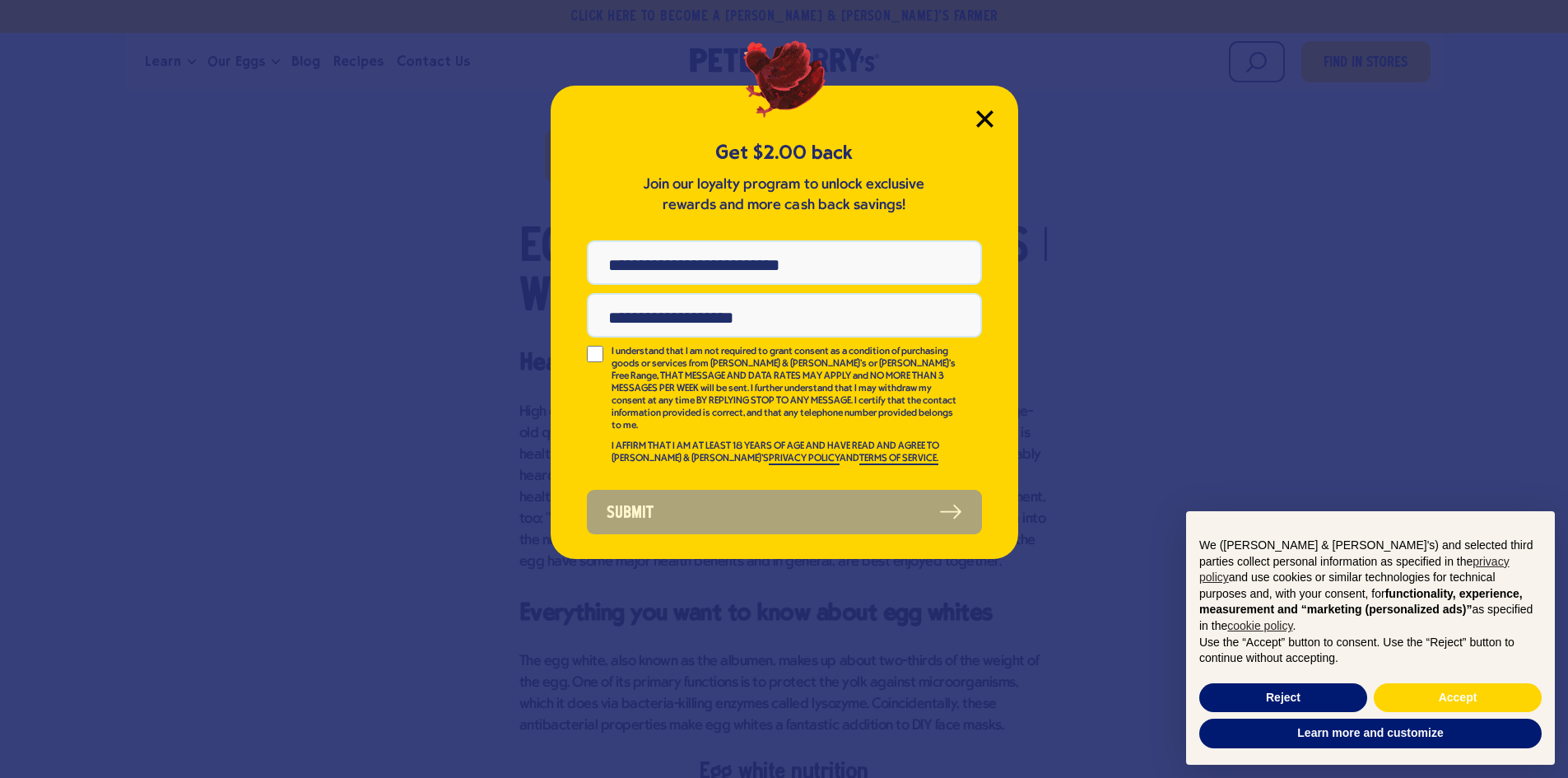
click at [991, 118] on icon "Close Modal" at bounding box center [985, 119] width 18 height 18
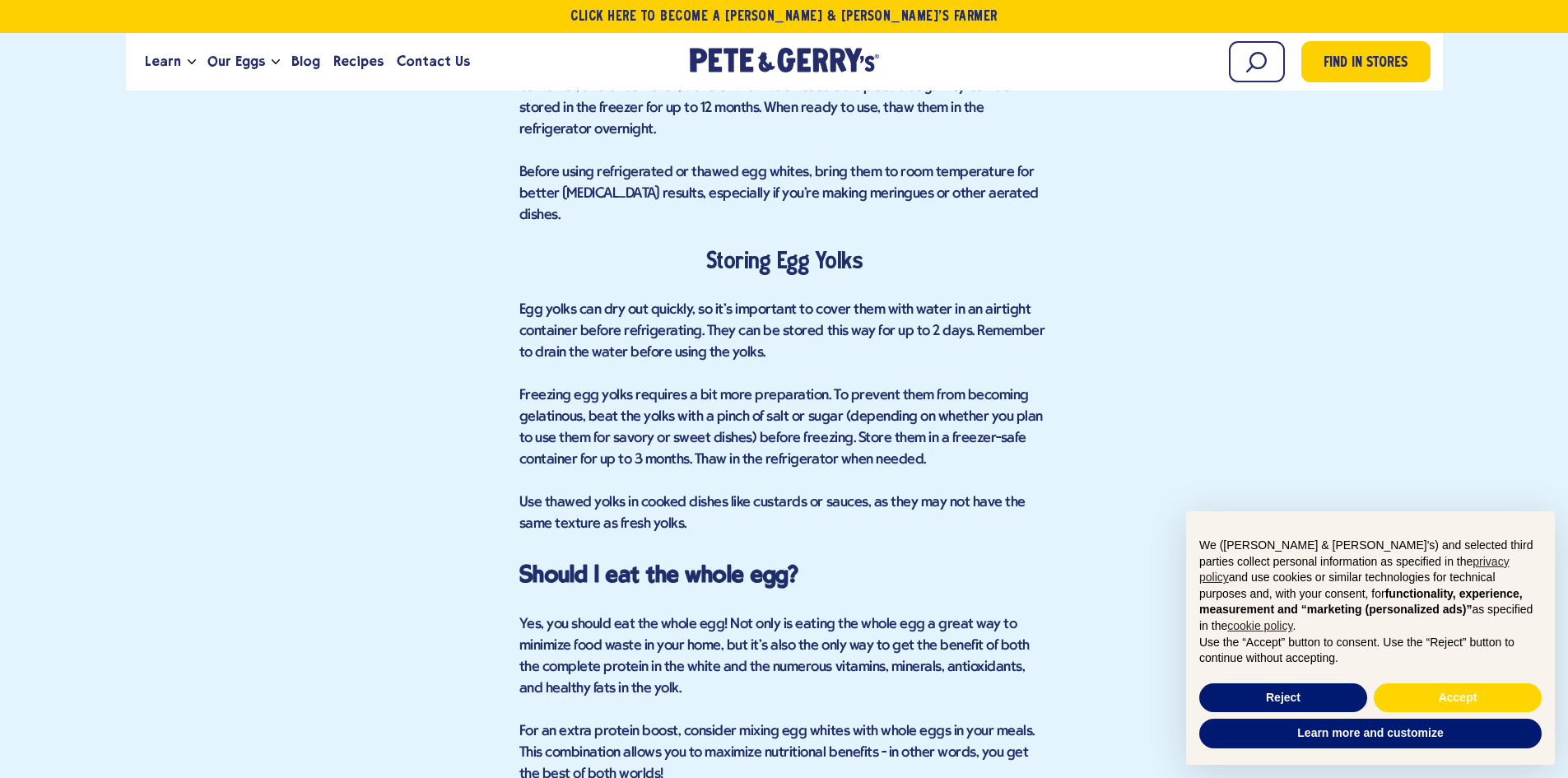
scroll to position [4114, 0]
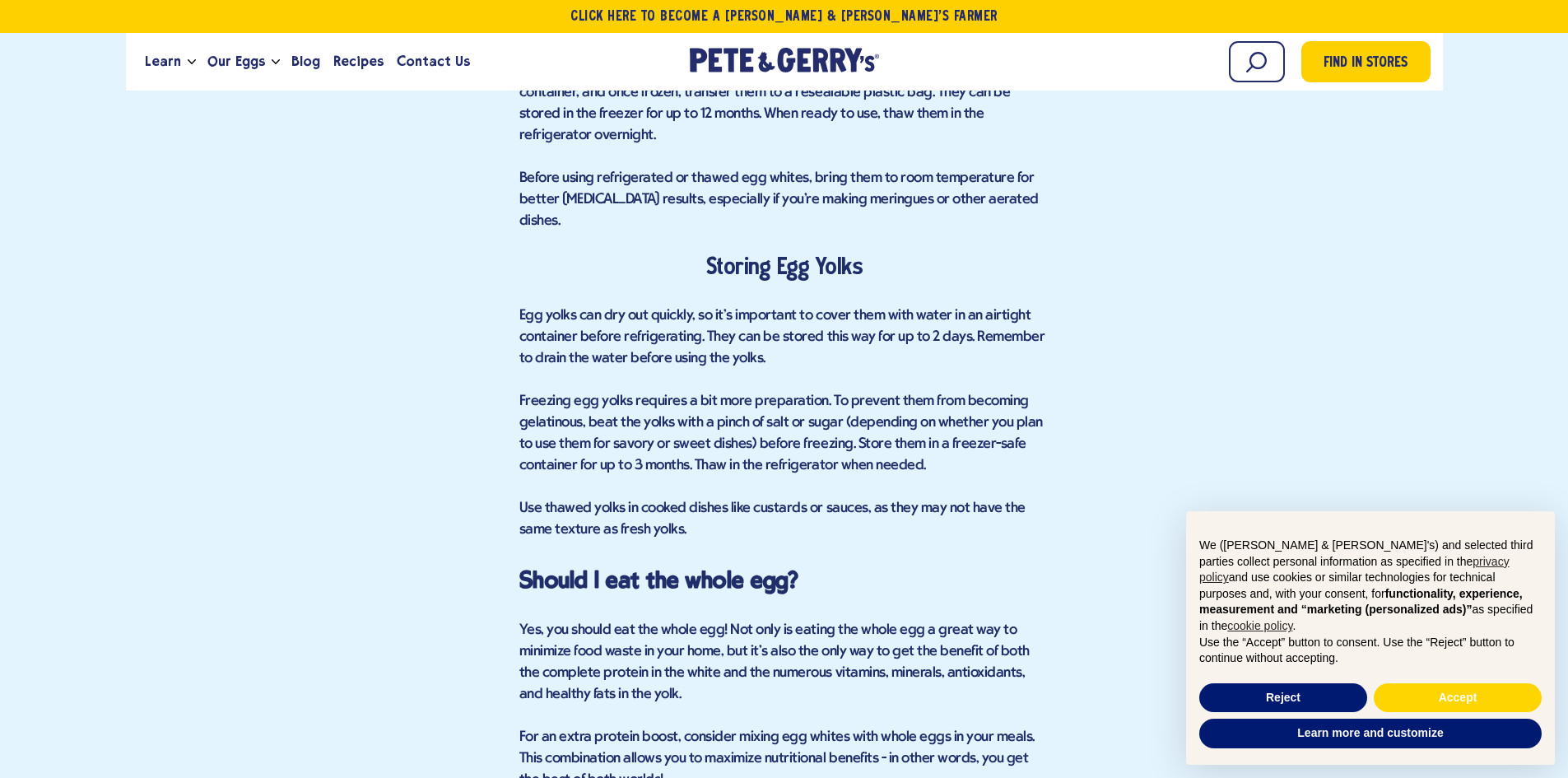
drag, startPoint x: 766, startPoint y: 634, endPoint x: 717, endPoint y: 571, distance: 79.8
click at [718, 620] on p "Yes, you should eat the whole egg! Not only is eating the whole egg a great way…" at bounding box center [784, 662] width 530 height 85
click at [717, 622] on span "Yes, you should eat the whole egg! Not only is eating the whole egg a great way…" at bounding box center [775, 662] width 511 height 80
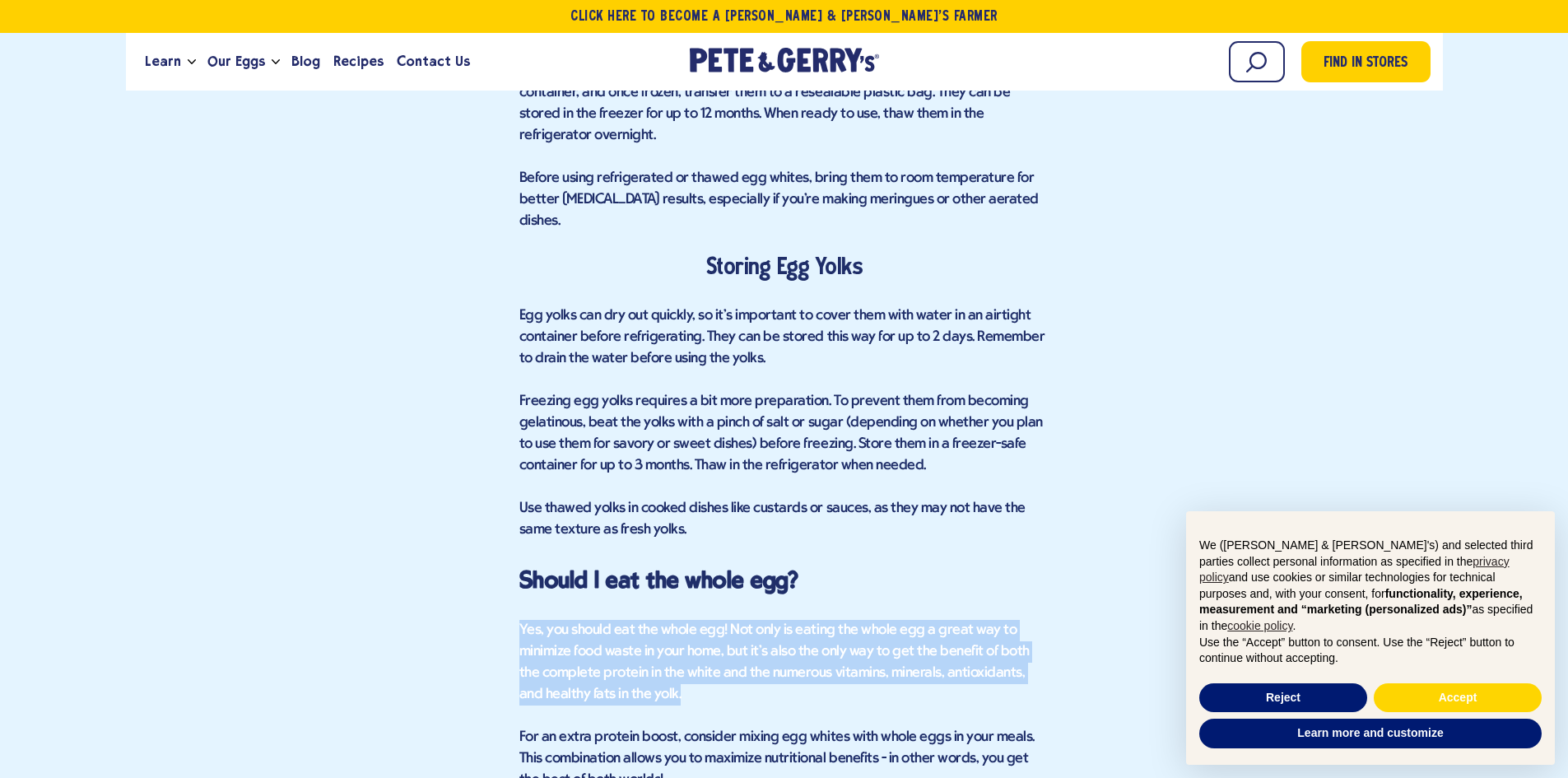
click at [717, 622] on span "Yes, you should eat the whole egg! Not only is eating the whole egg a great way…" at bounding box center [775, 662] width 511 height 80
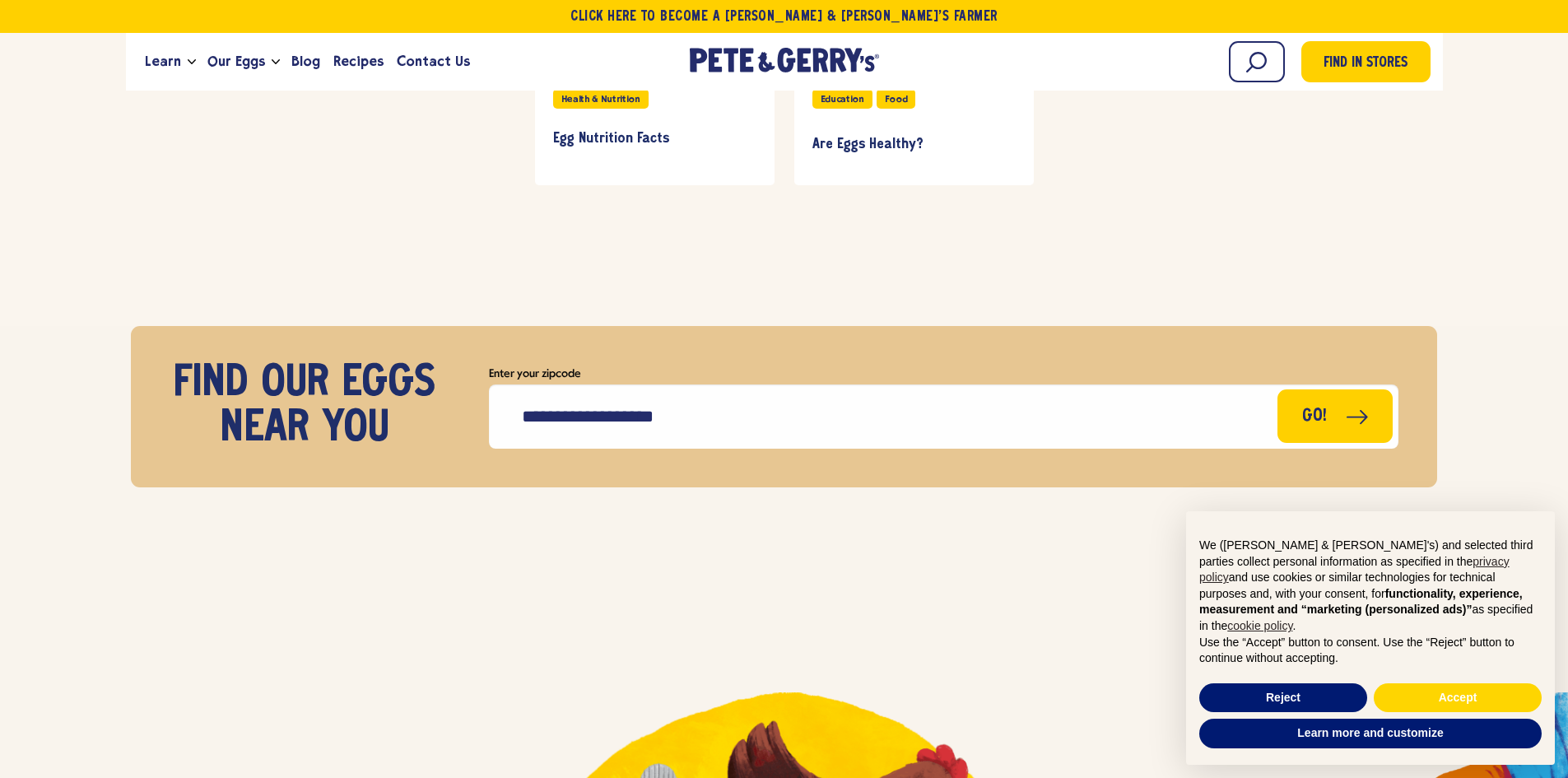
scroll to position [5348, 0]
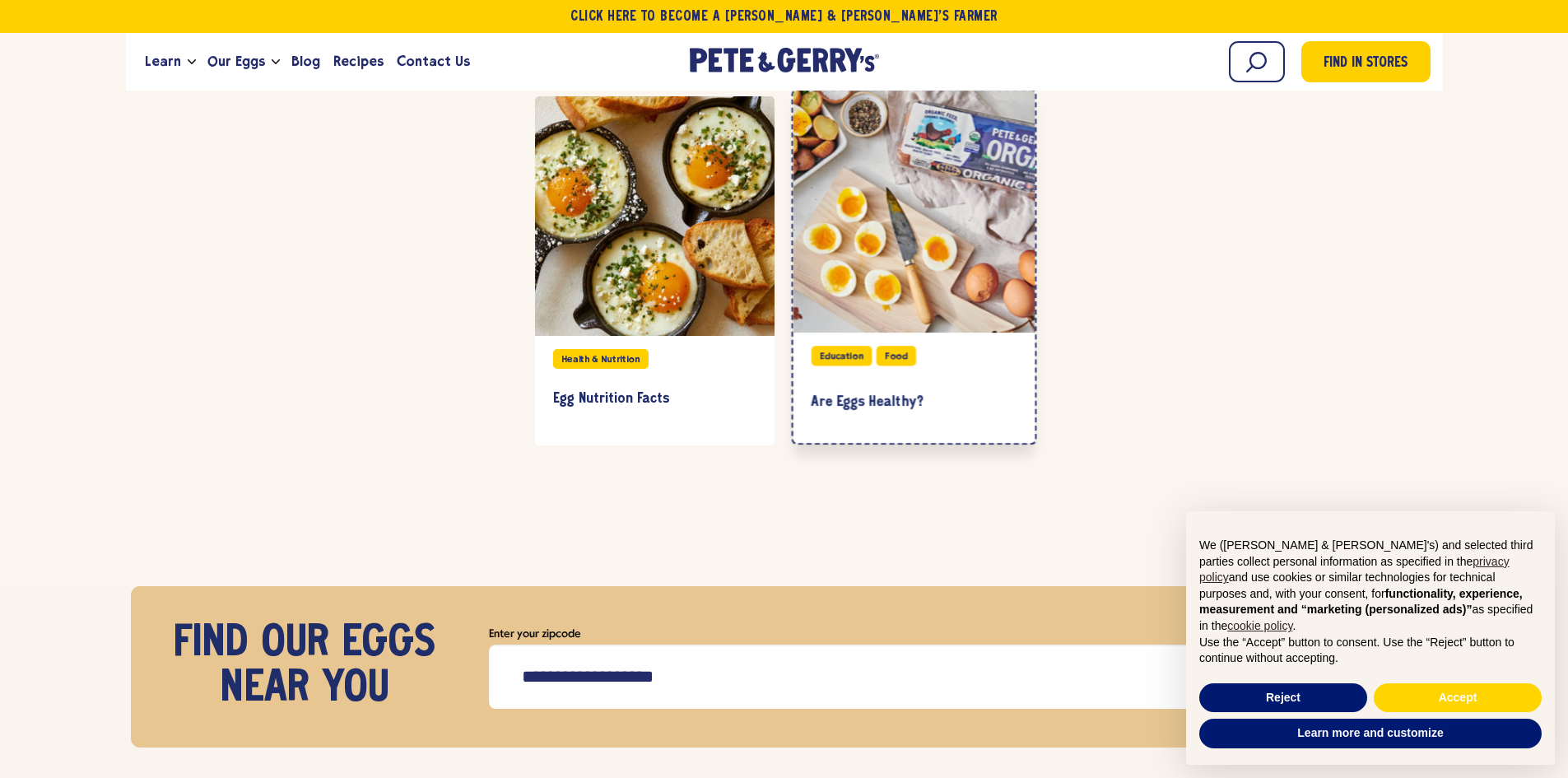
click at [902, 346] on div "Education Food" at bounding box center [863, 358] width 105 height 26
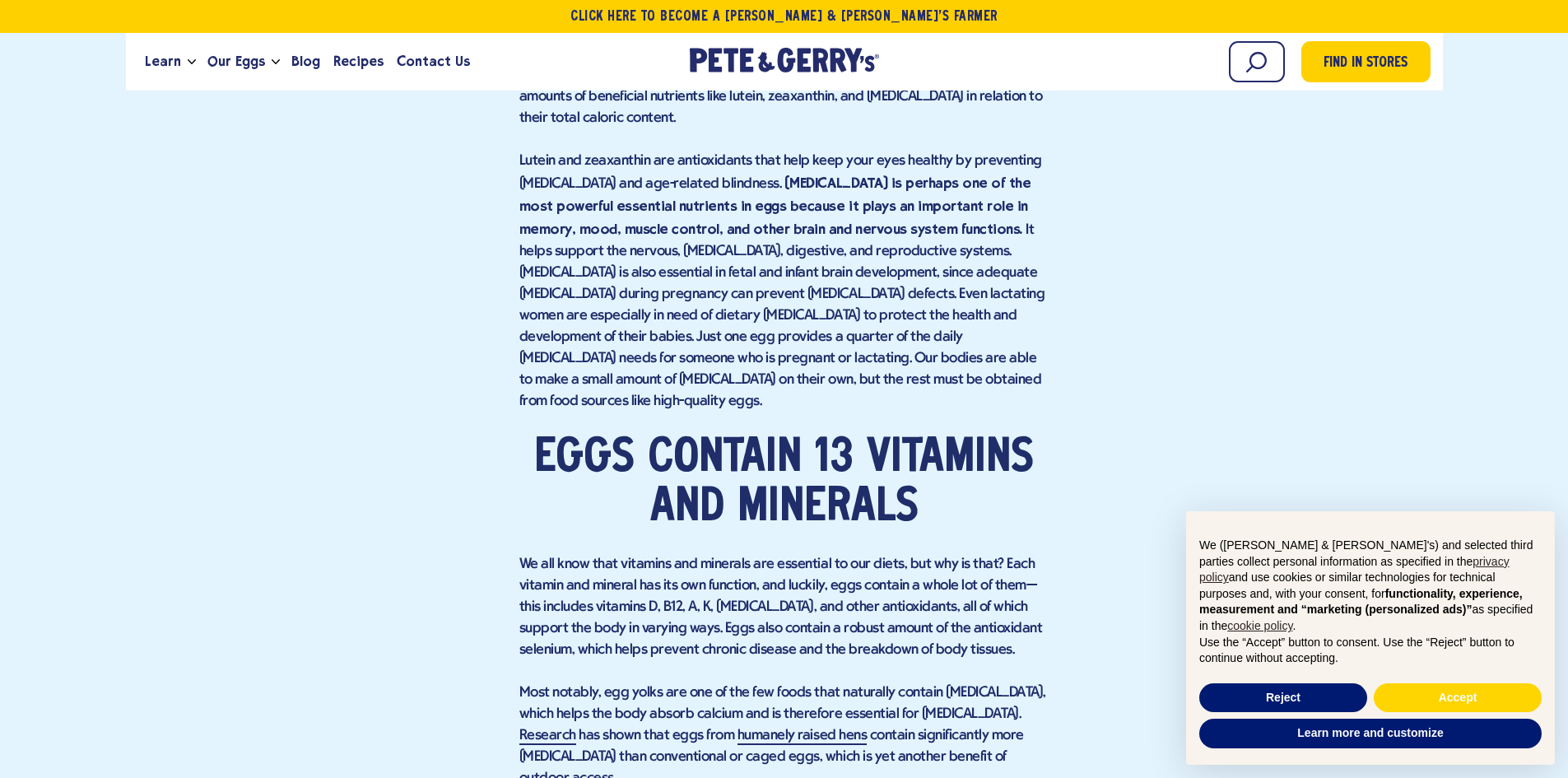
scroll to position [3456, 0]
